Goal: Information Seeking & Learning: Check status

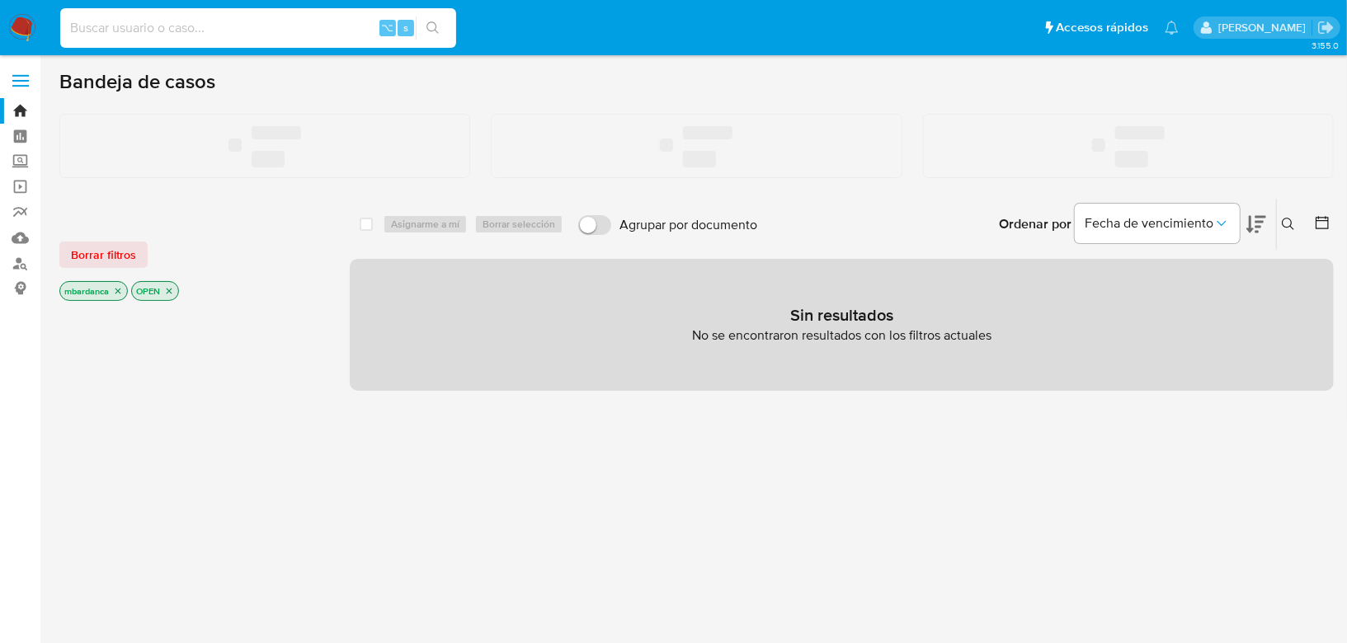
click at [299, 26] on input at bounding box center [258, 27] width 396 height 21
paste input "1953422177"
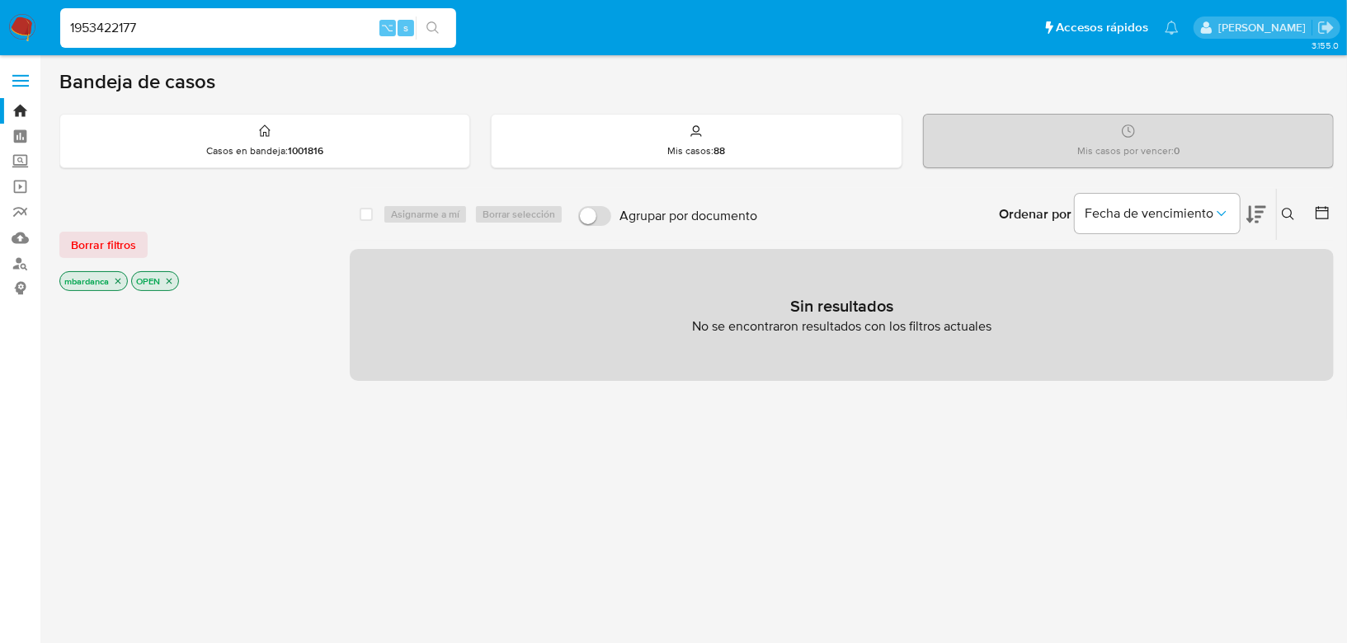
type input "1953422177"
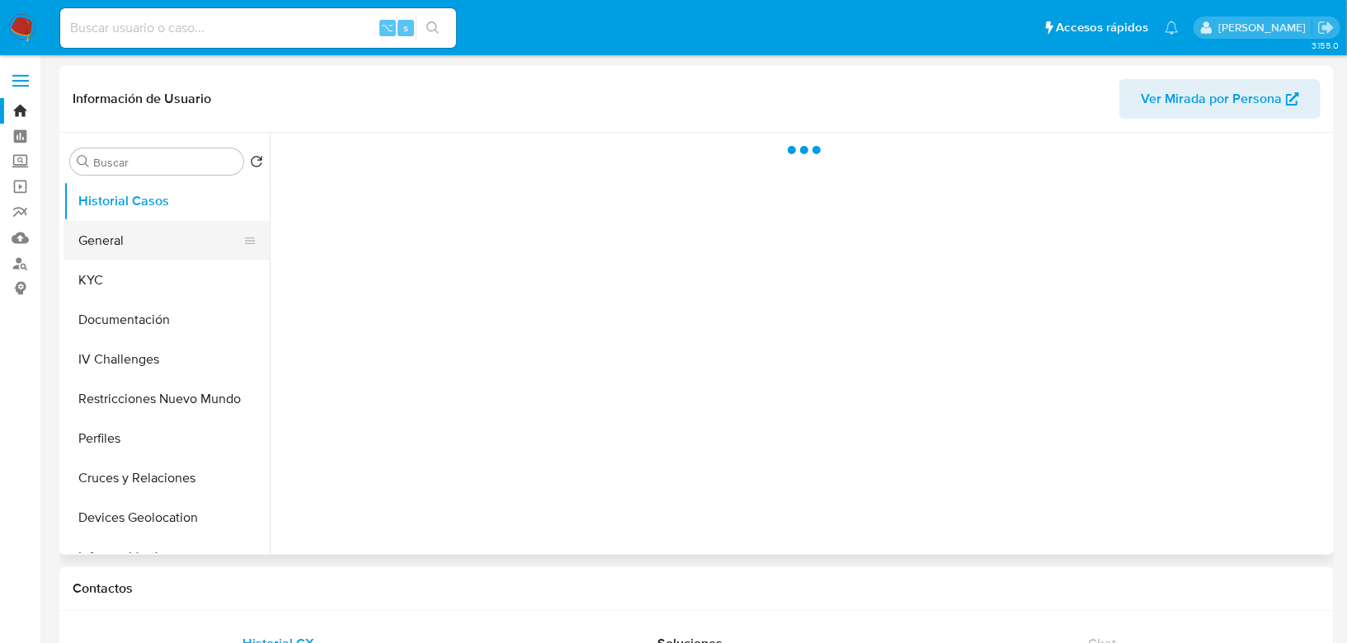
click at [148, 220] on ul "Historial Casos General KYC Documentación IV Challenges Restricciones Nuevo Mun…" at bounding box center [167, 367] width 206 height 372
click at [151, 229] on button "General" at bounding box center [160, 241] width 193 height 40
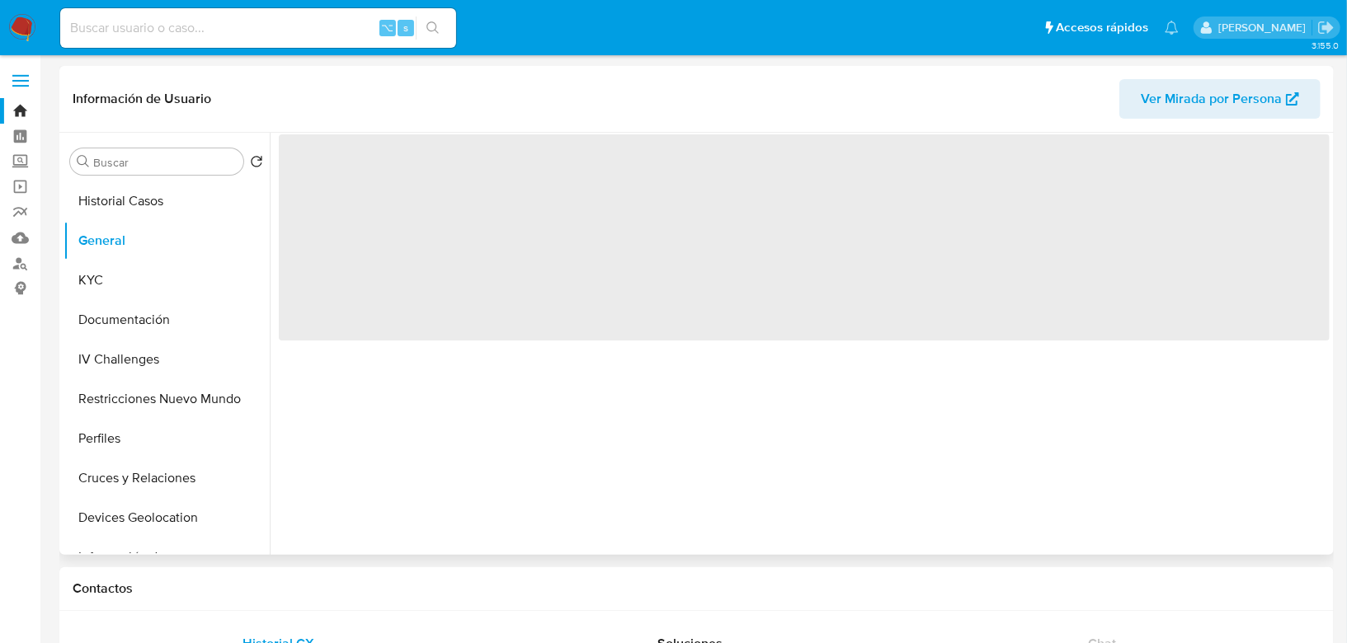
select select "10"
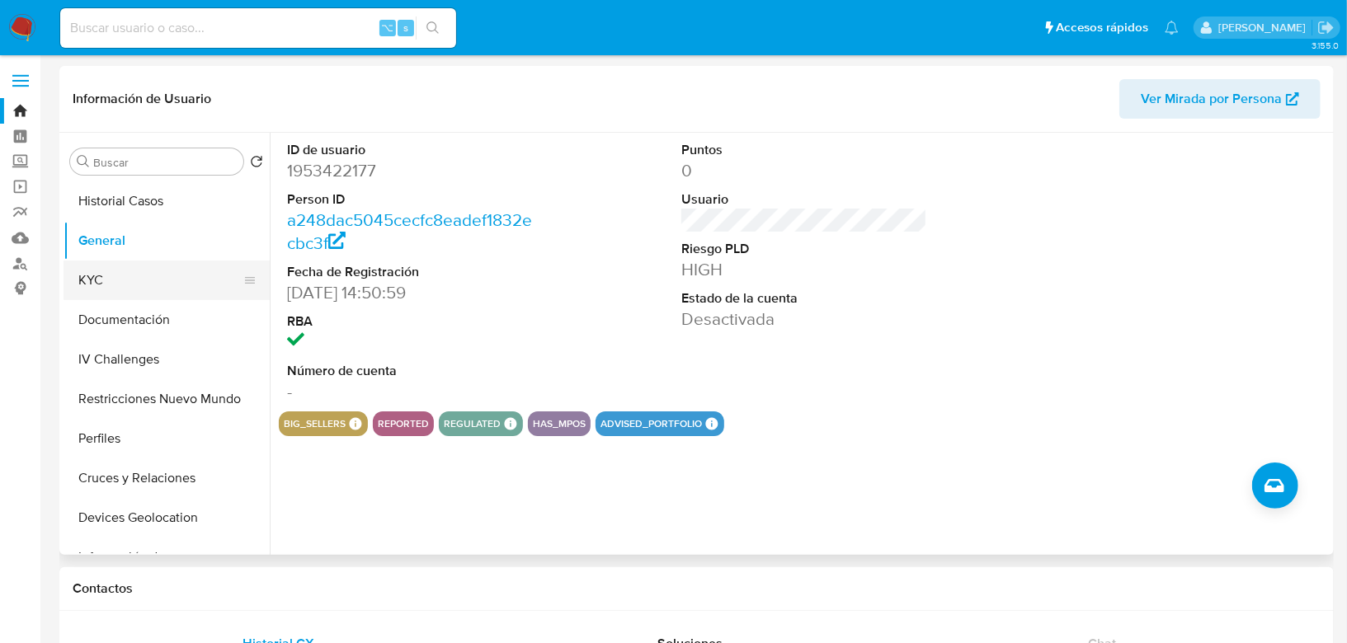
click at [138, 291] on button "KYC" at bounding box center [160, 281] width 193 height 40
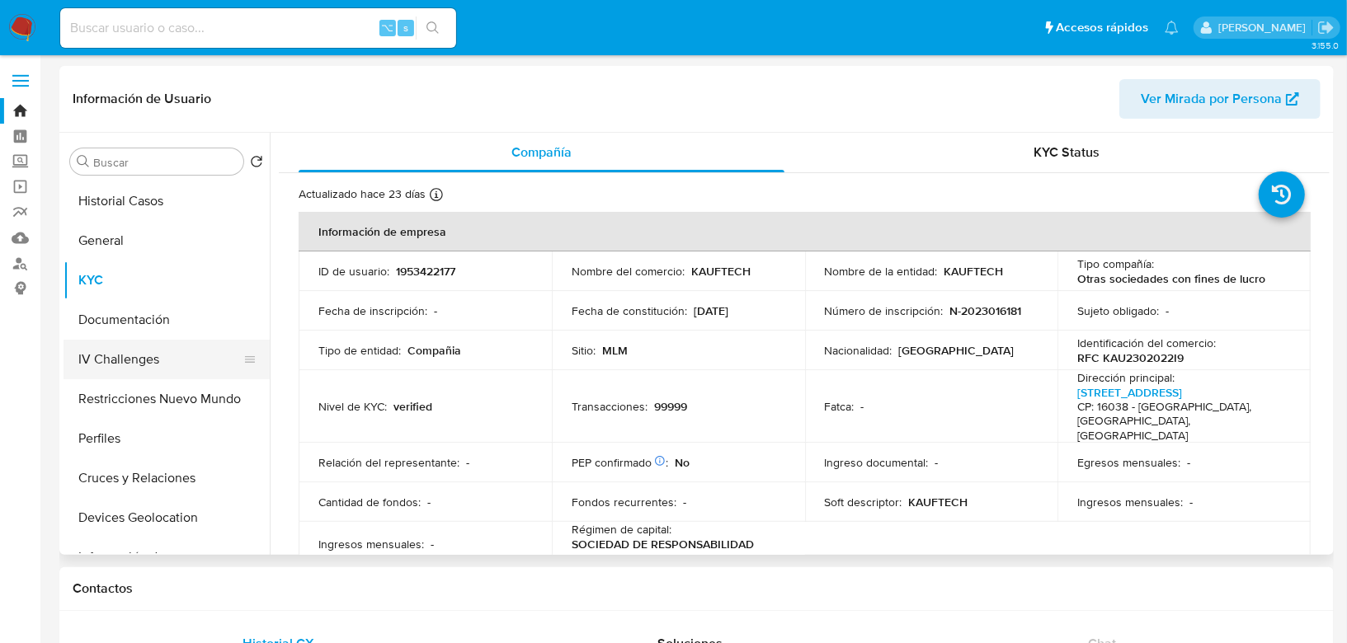
click at [157, 344] on button "IV Challenges" at bounding box center [160, 360] width 193 height 40
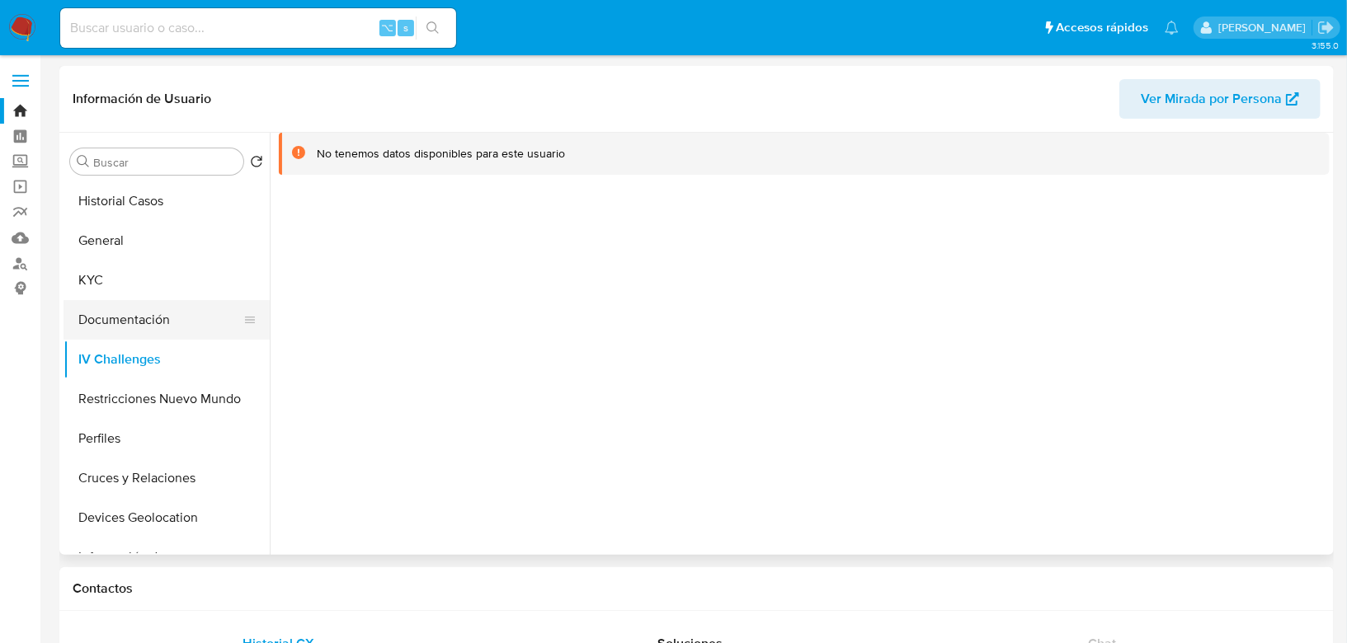
click at [155, 323] on button "Documentación" at bounding box center [160, 320] width 193 height 40
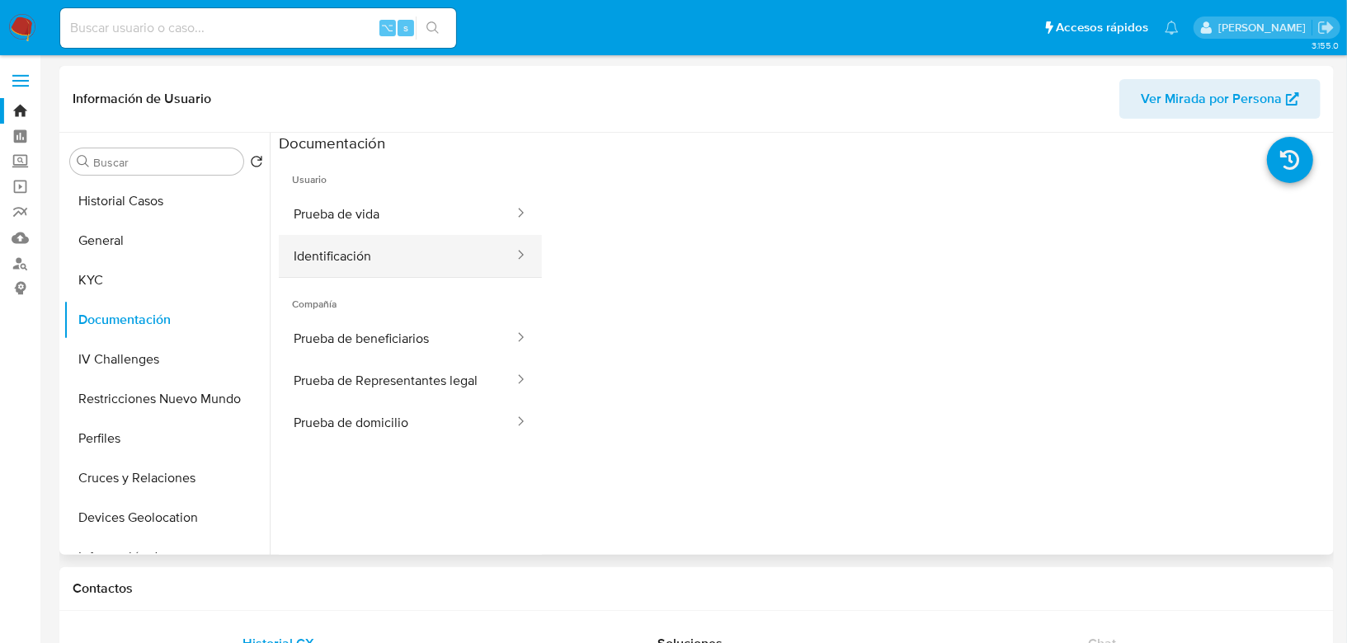
click at [398, 246] on button "Identificación" at bounding box center [397, 256] width 237 height 42
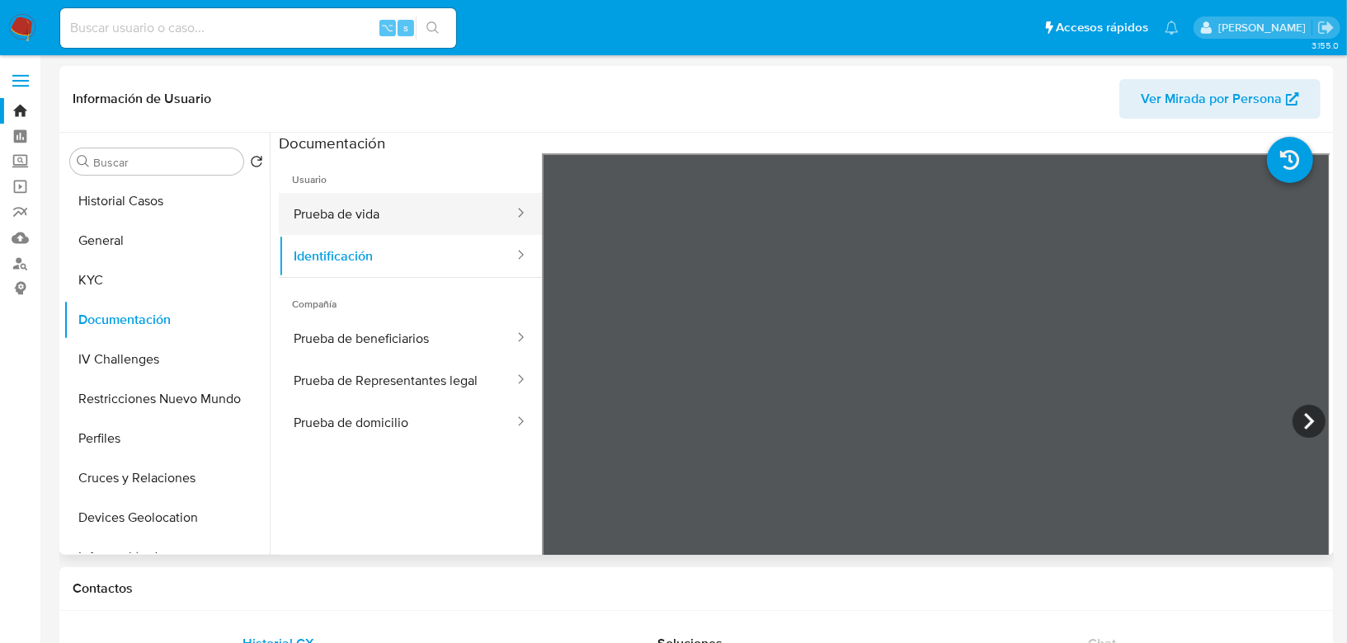
click at [443, 209] on button "Prueba de vida" at bounding box center [397, 214] width 237 height 42
click at [442, 209] on button "Prueba de vida" at bounding box center [397, 214] width 237 height 42
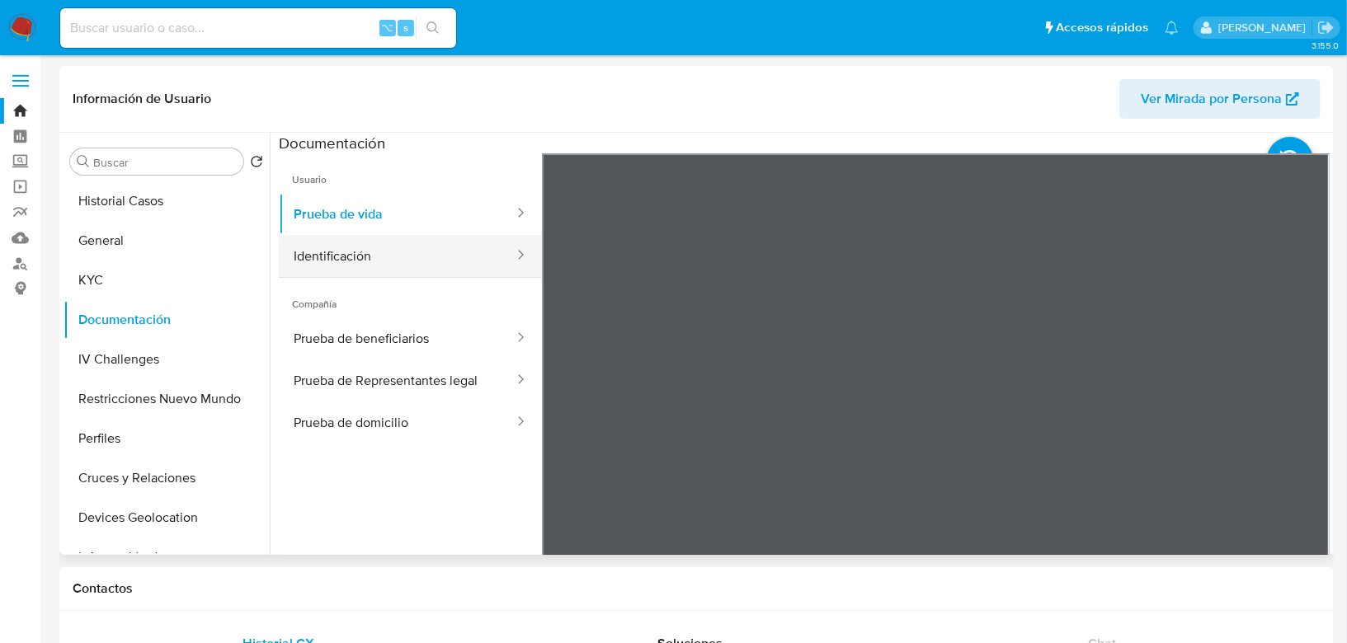
click at [426, 247] on button "Identificación" at bounding box center [397, 256] width 237 height 42
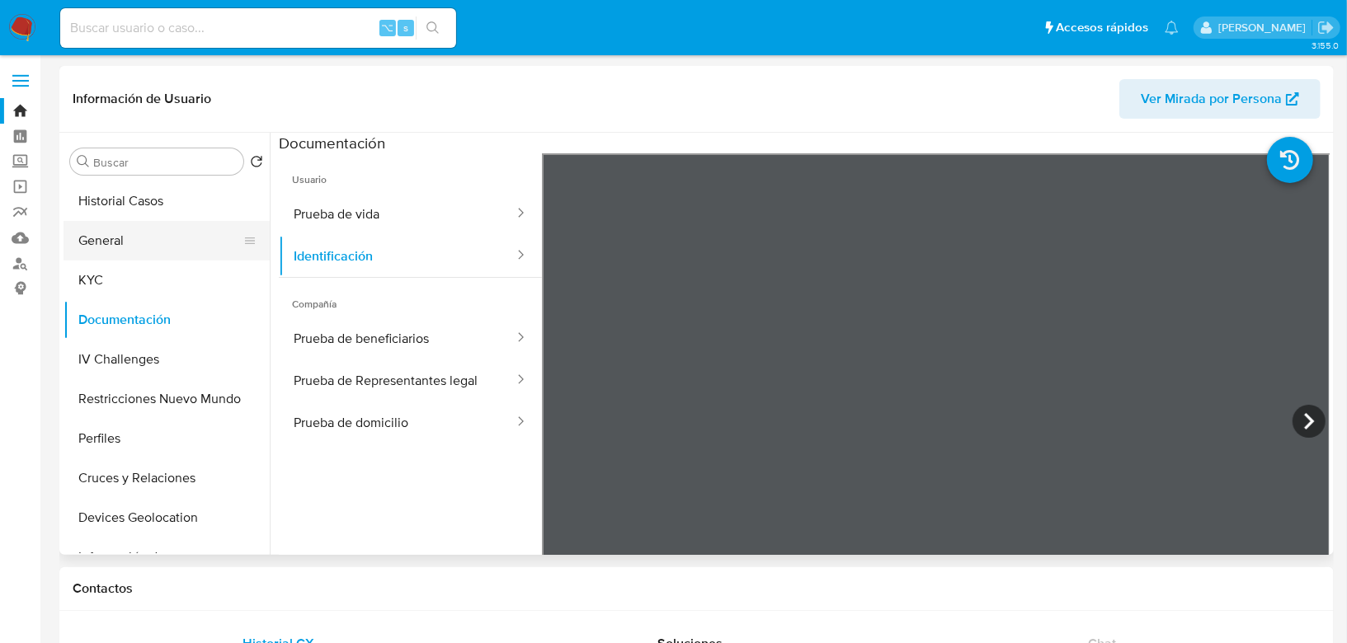
click at [125, 243] on button "General" at bounding box center [160, 241] width 193 height 40
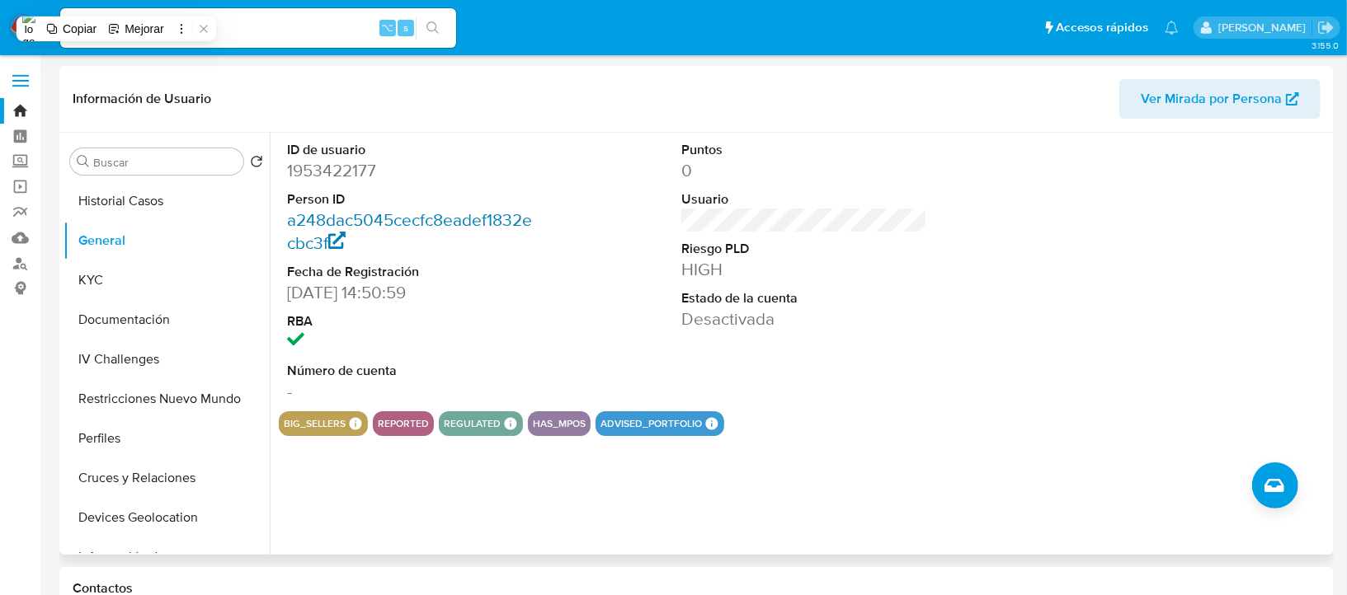
click at [522, 210] on link "a248dac5045cecfc8eadef1832ecbc3f" at bounding box center [409, 231] width 245 height 47
click at [125, 321] on button "Documentación" at bounding box center [160, 320] width 193 height 40
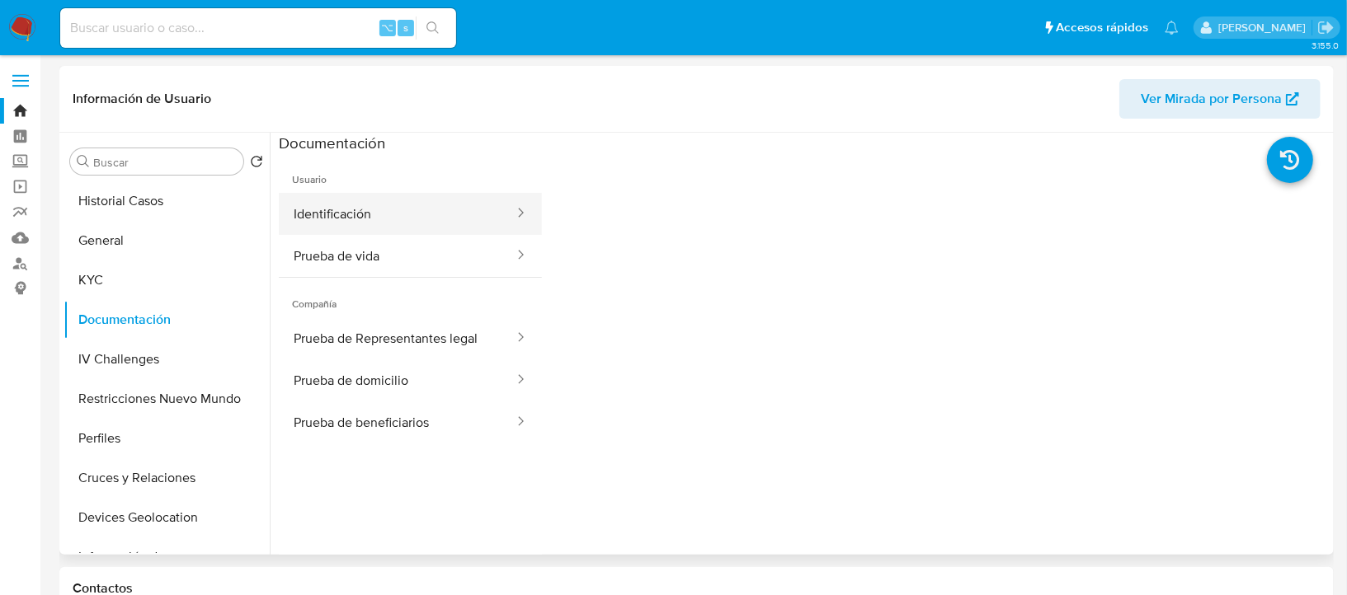
click at [478, 219] on button "Identificación" at bounding box center [397, 214] width 237 height 42
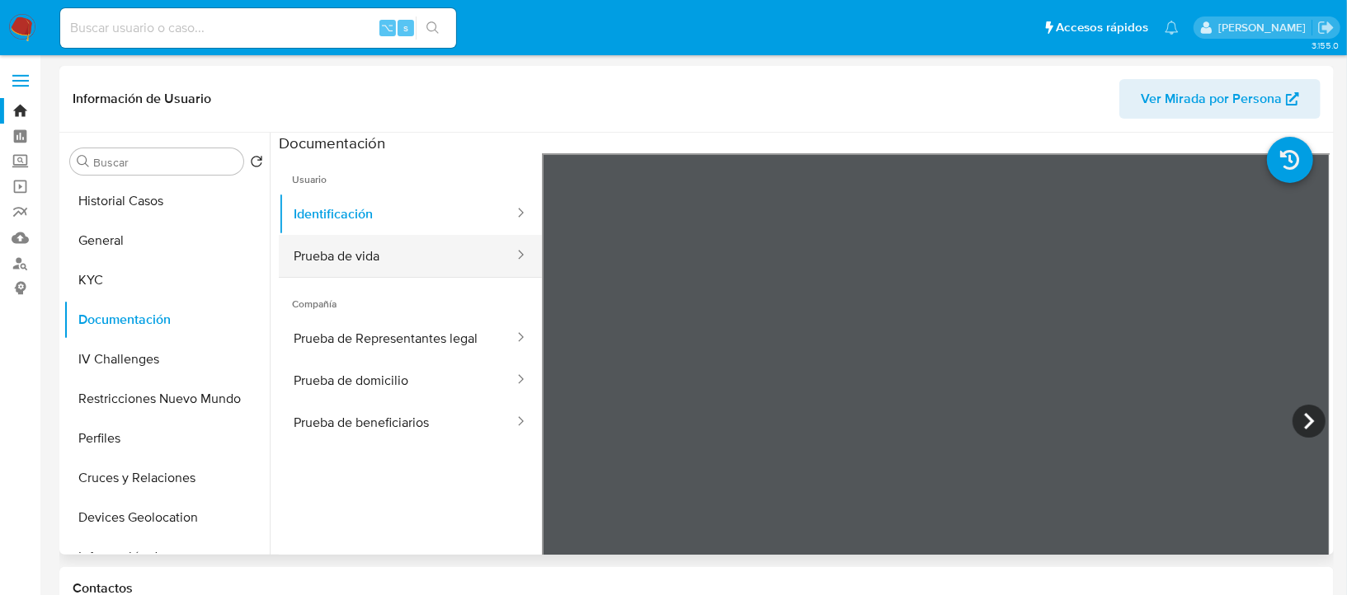
click at [466, 247] on button "Prueba de vida" at bounding box center [397, 256] width 237 height 42
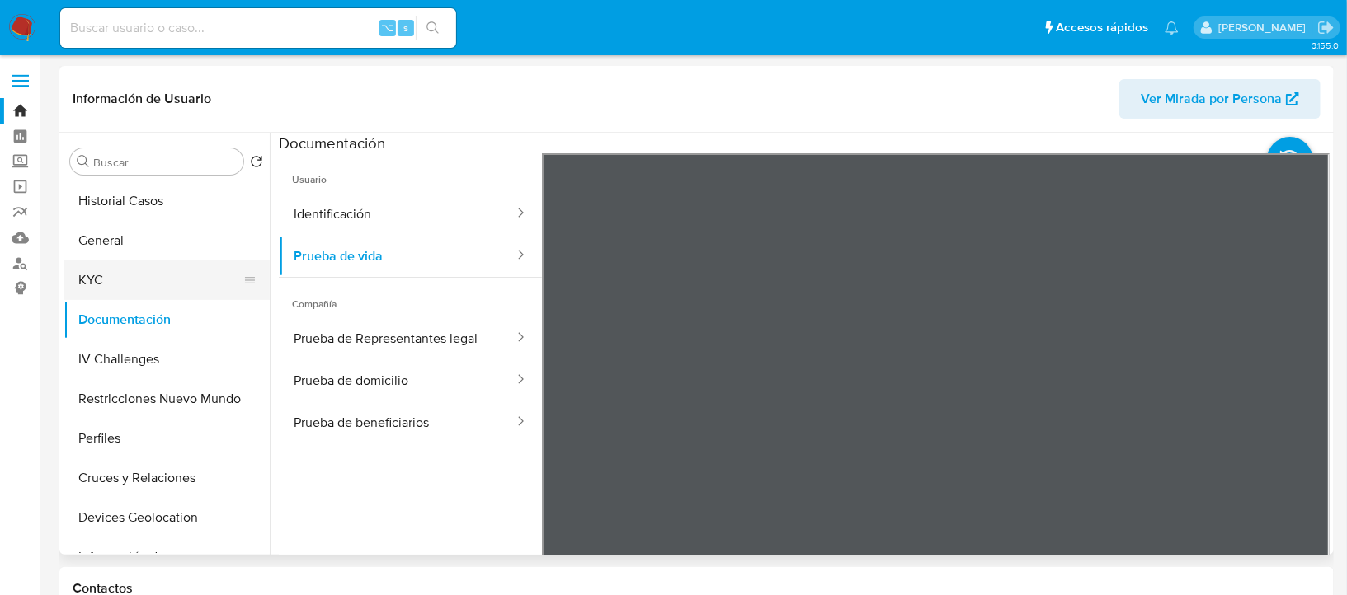
click at [126, 271] on button "KYC" at bounding box center [160, 281] width 193 height 40
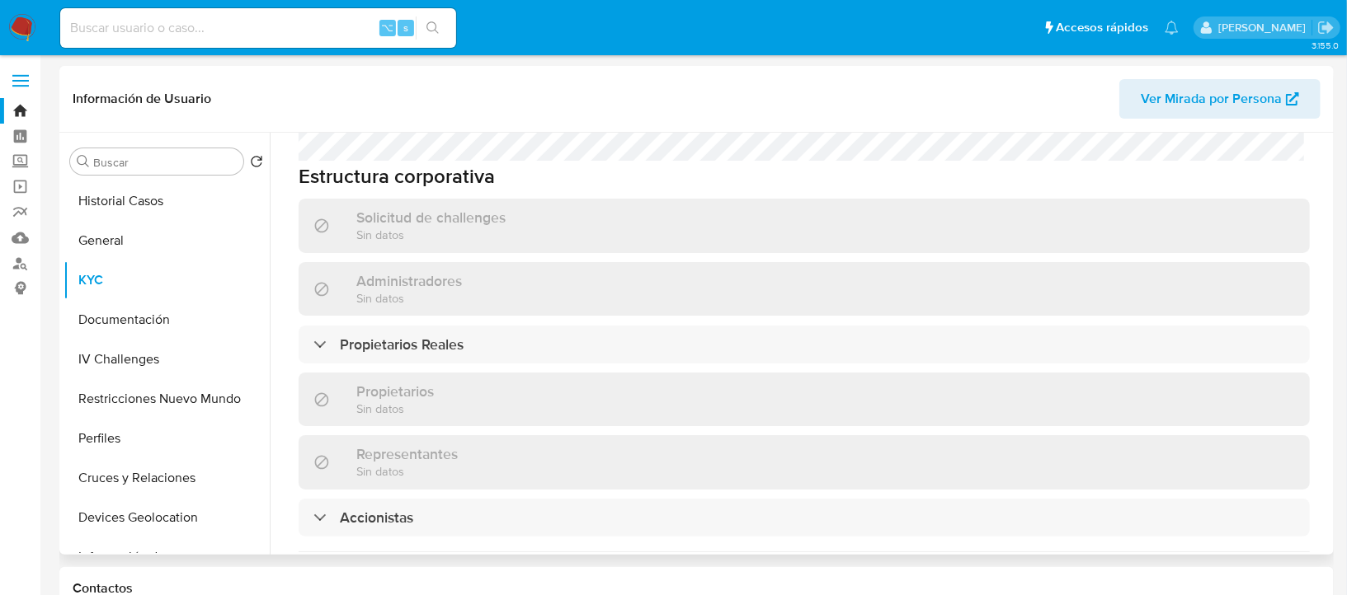
scroll to position [901, 0]
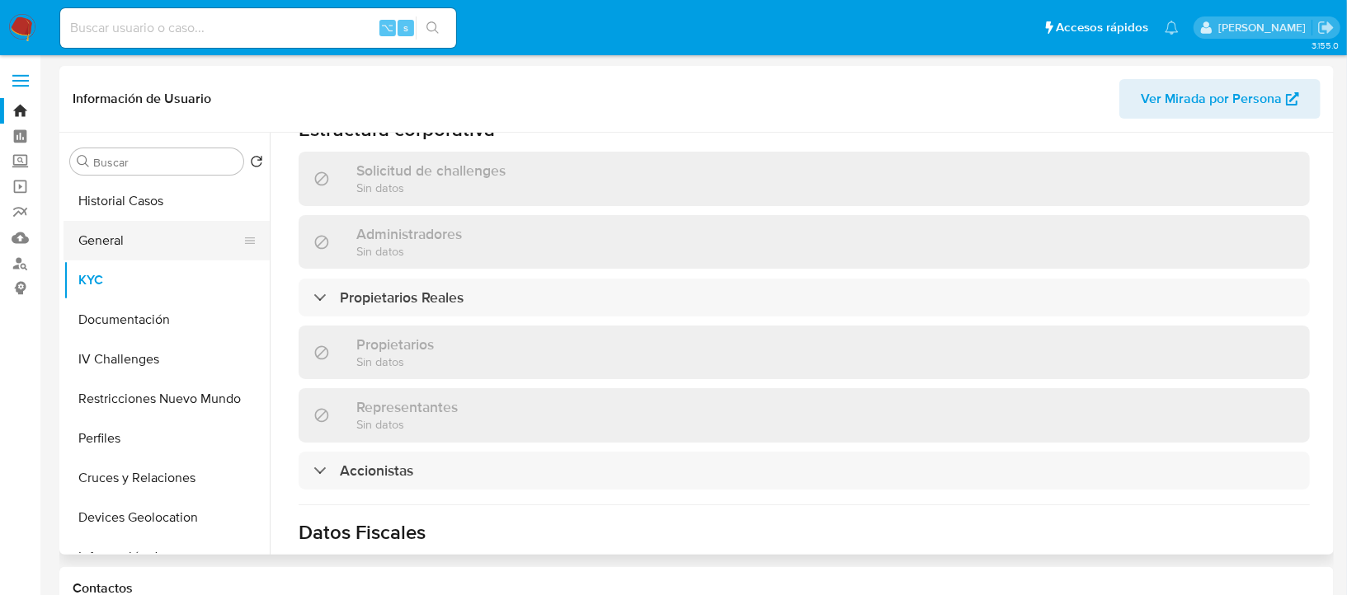
click at [123, 234] on button "General" at bounding box center [160, 241] width 193 height 40
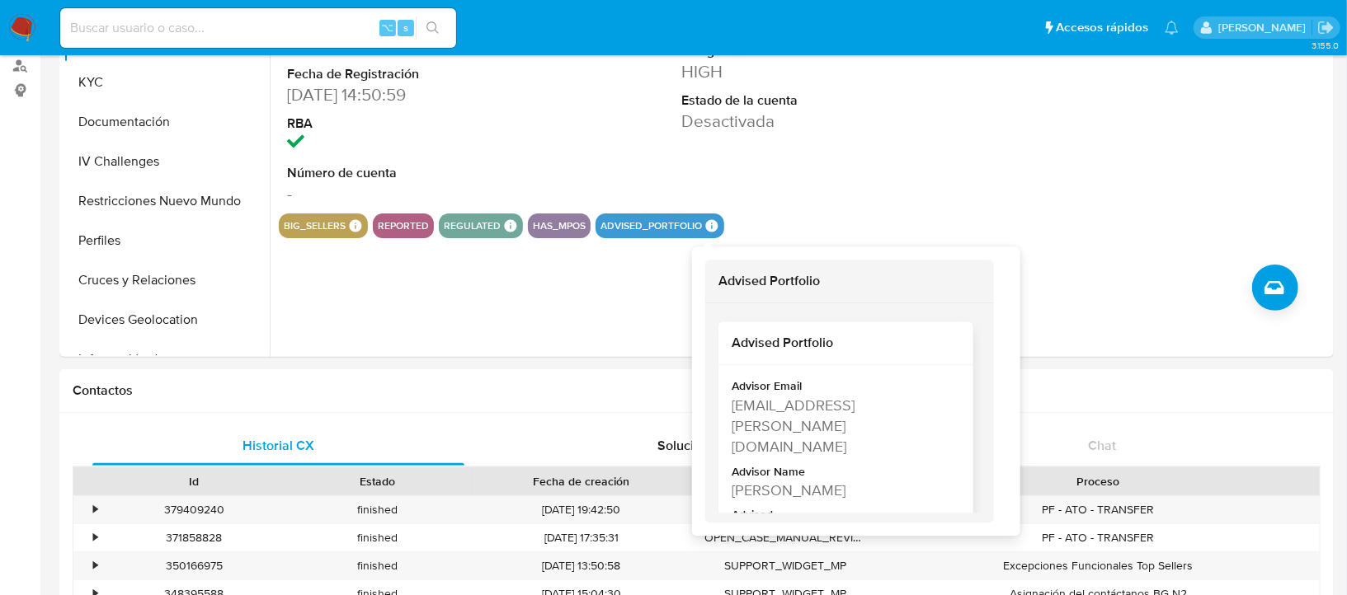
scroll to position [35, 0]
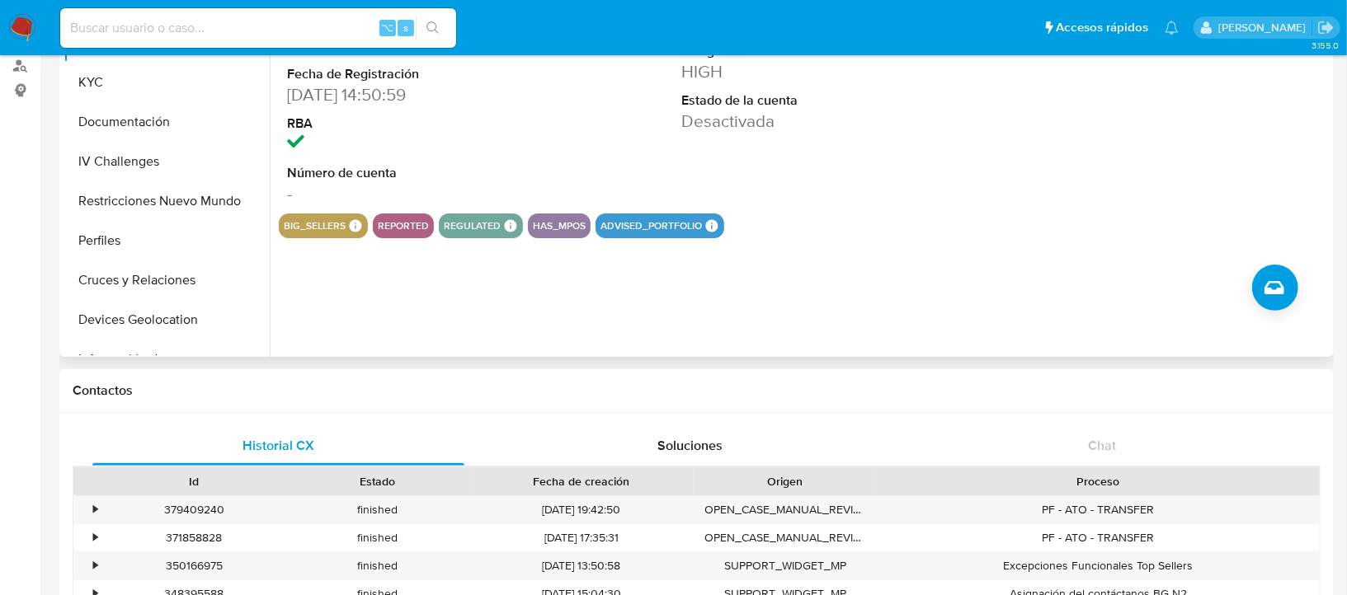
click at [533, 321] on div "ID de usuario 1953422177 Person ID a248dac5045cecfc8eadef1832ecbc3f Fecha de Re…" at bounding box center [800, 146] width 1060 height 422
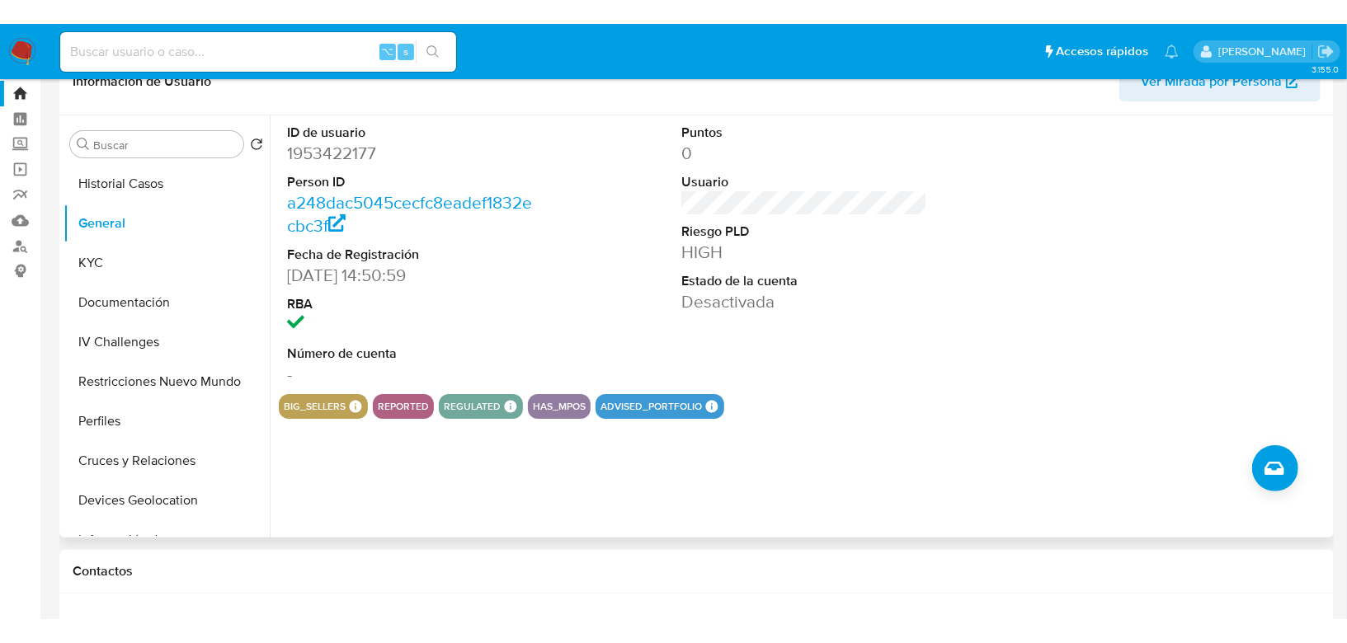
scroll to position [36, 0]
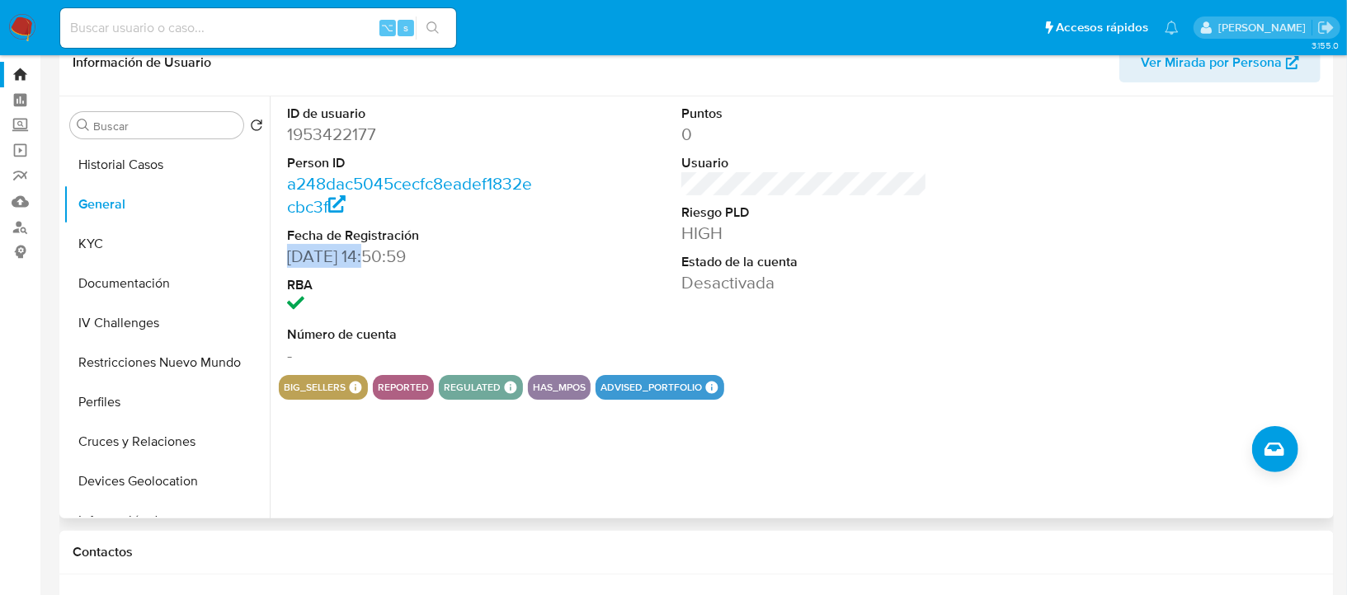
drag, startPoint x: 375, startPoint y: 258, endPoint x: 280, endPoint y: 256, distance: 95.7
click at [280, 256] on div "ID de usuario 1953422177 Person ID a248dac5045cecfc8eadef1832ecbc3f Fecha de Re…" at bounding box center [410, 235] width 263 height 279
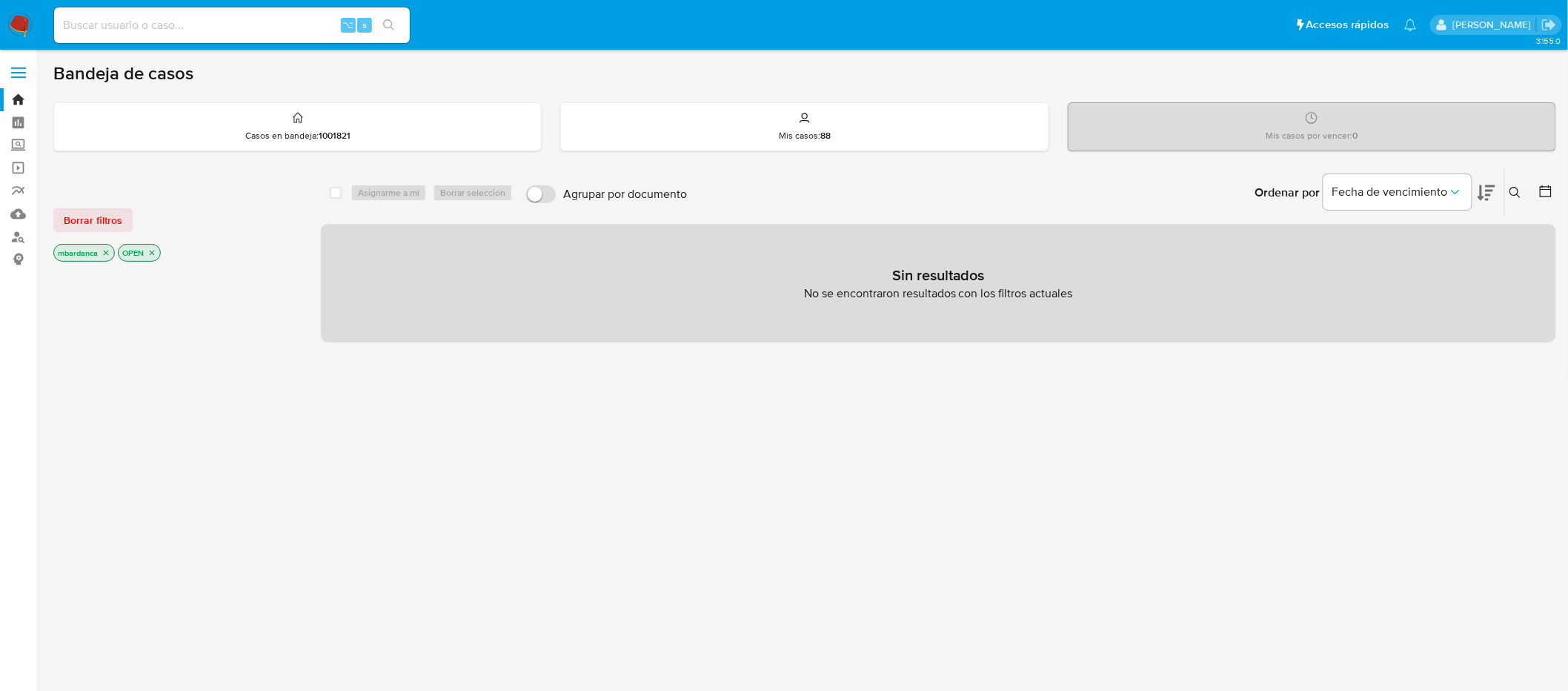
click at [289, 19] on input at bounding box center [232, 24] width 356 height 19
paste input "1953422177"
type input "1953422177"
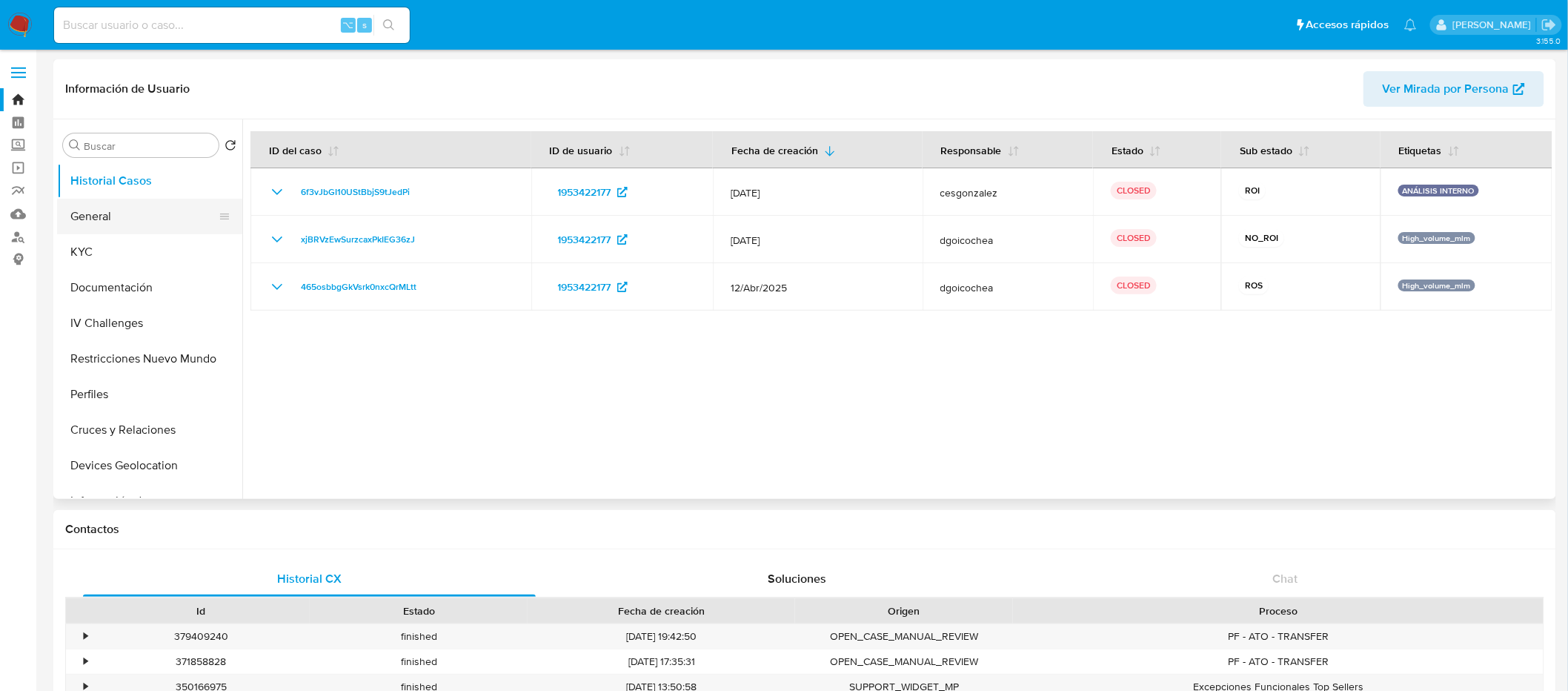
select select "10"
click at [113, 215] on button "General" at bounding box center [144, 217] width 173 height 36
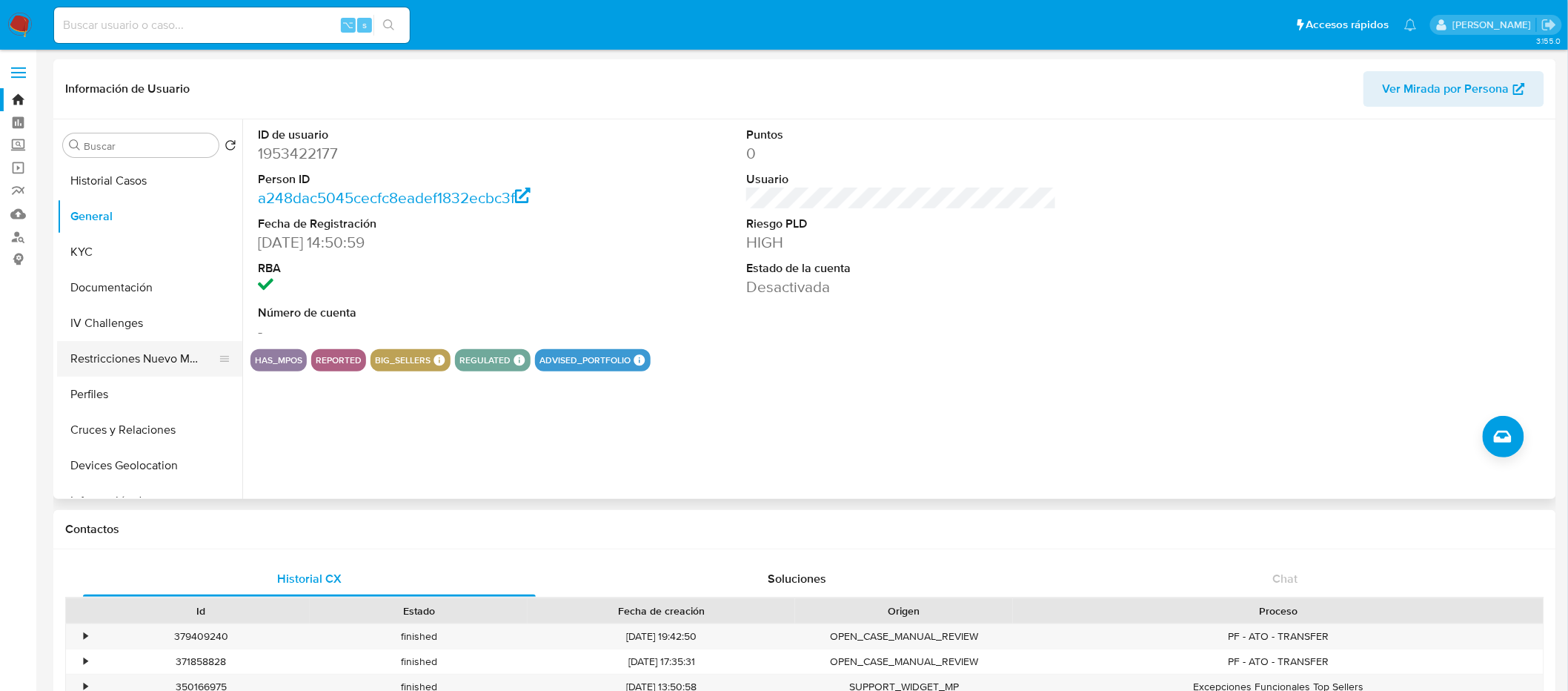
click at [155, 366] on button "Restricciones Nuevo Mundo" at bounding box center [144, 359] width 173 height 36
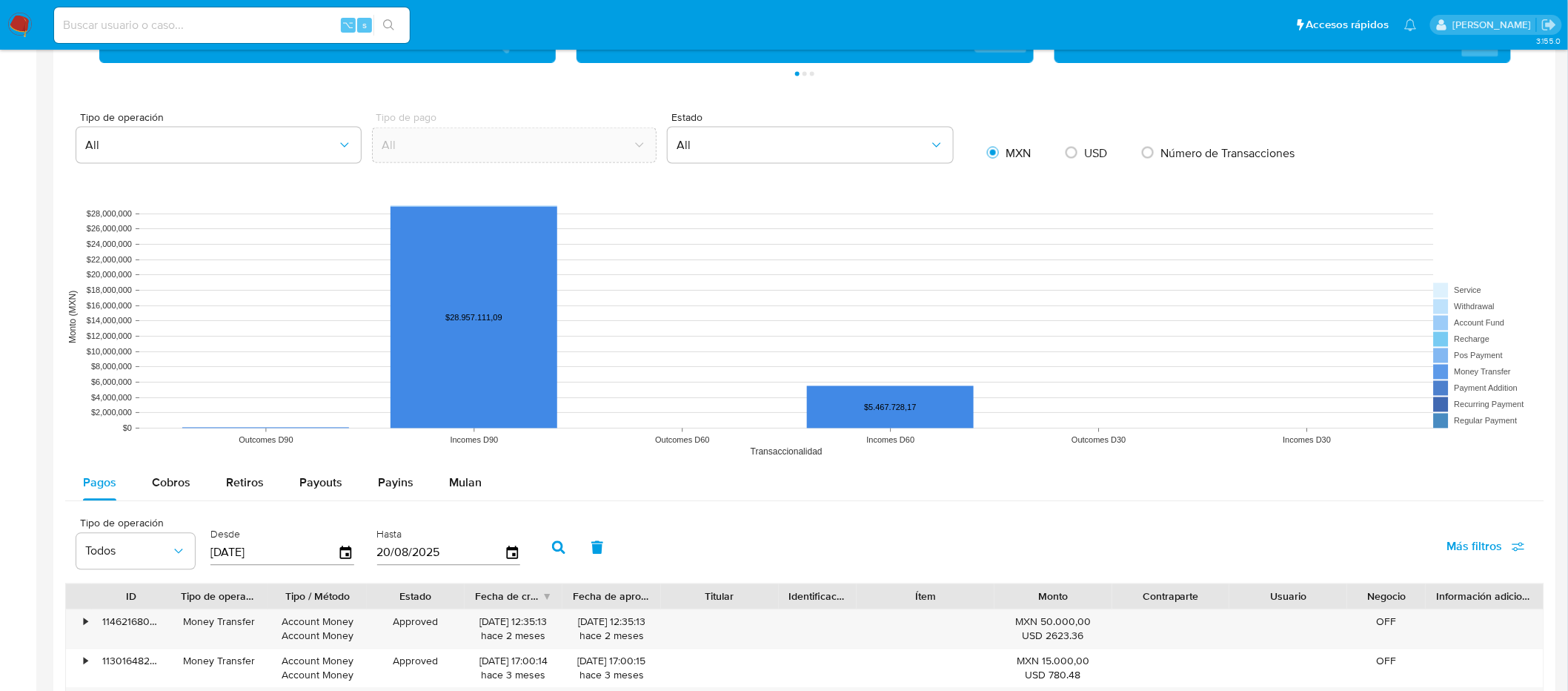
scroll to position [976, 0]
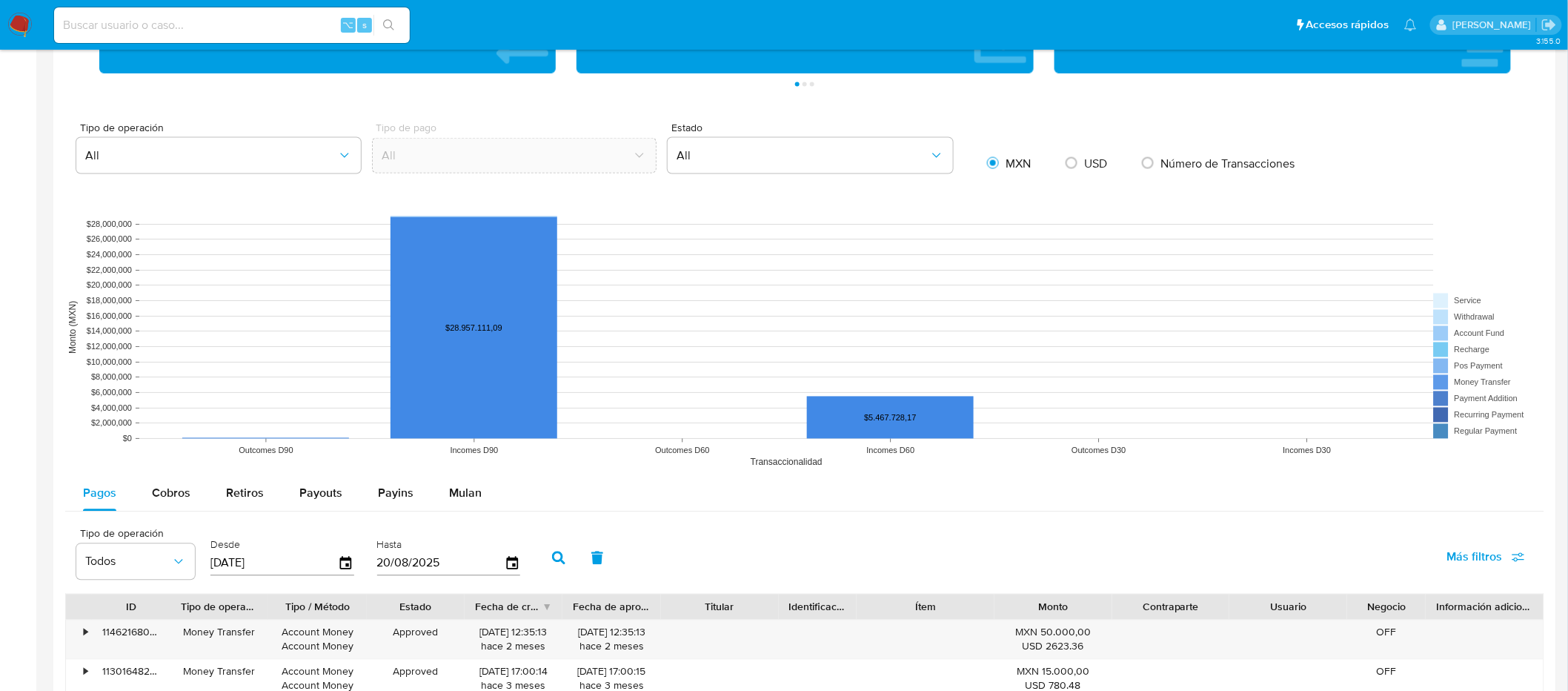
click at [1095, 166] on span "USD" at bounding box center [1096, 163] width 23 height 17
click at [1084, 166] on input "radio" at bounding box center [1071, 163] width 23 height 23
radio input "true"
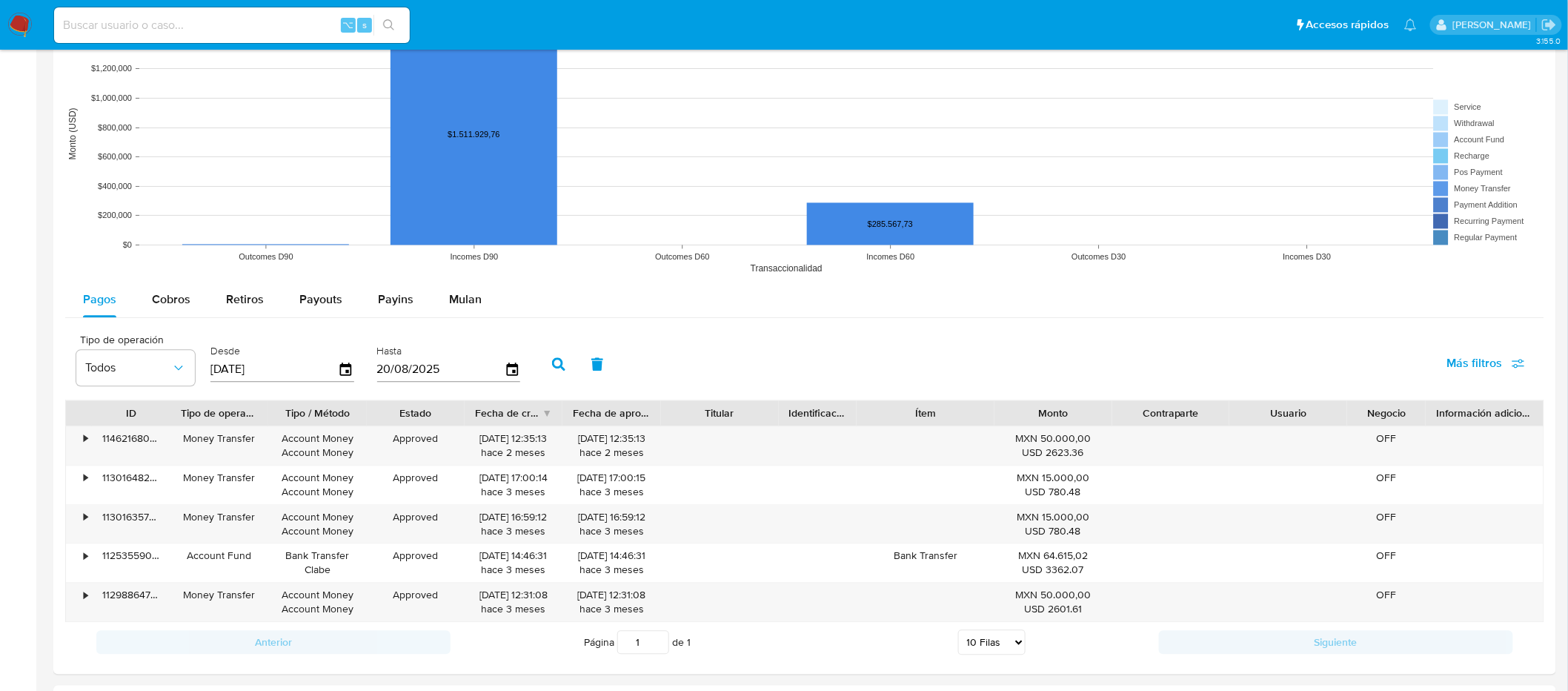
scroll to position [1242, 0]
